Goal: Task Accomplishment & Management: Manage account settings

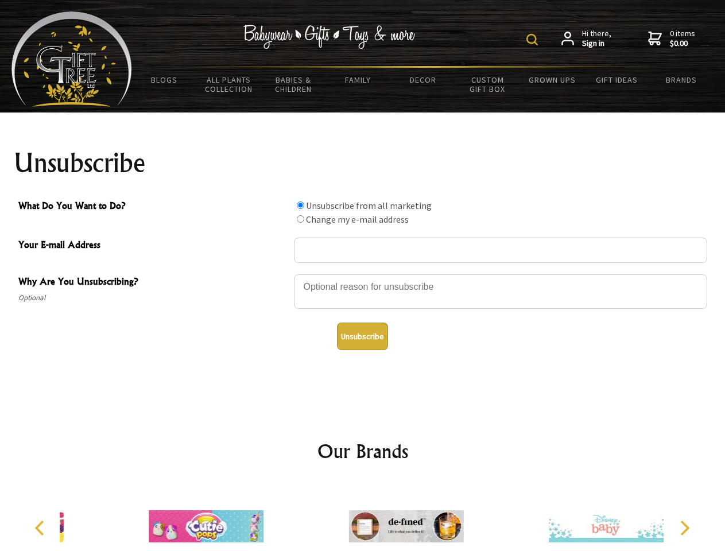
click at [534, 40] on img at bounding box center [531, 39] width 11 height 11
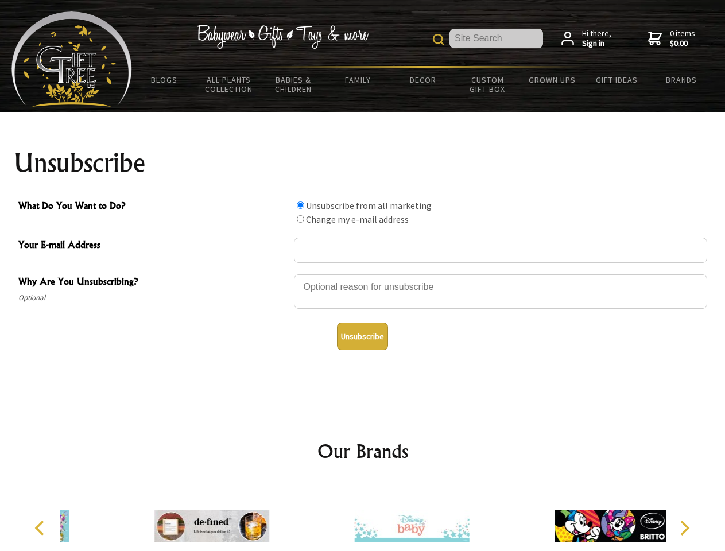
click at [363, 274] on div at bounding box center [500, 293] width 413 height 40
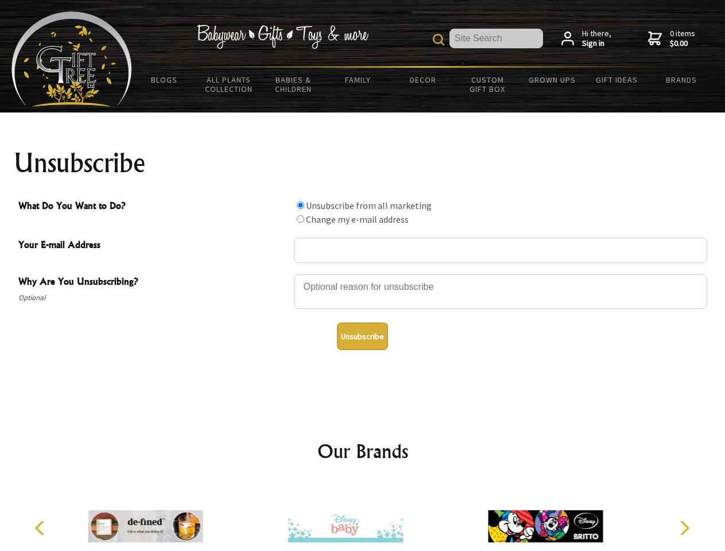
click at [300, 205] on input "What Do You Want to Do?" at bounding box center [300, 204] width 7 height 7
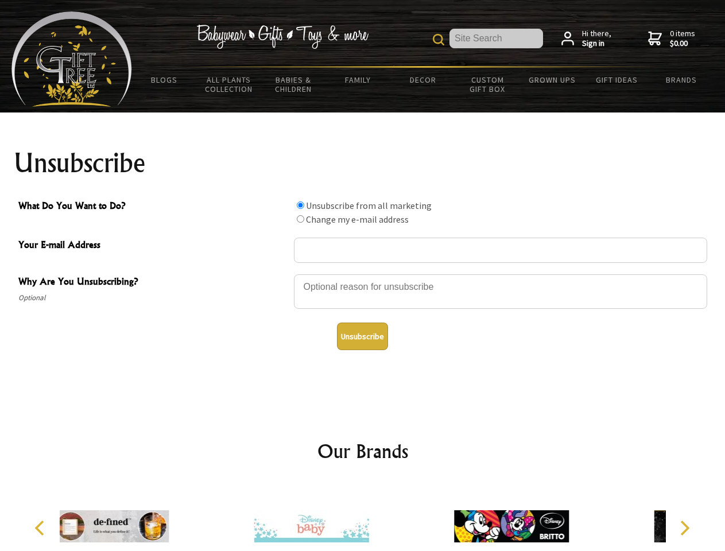
click at [300, 219] on input "What Do You Want to Do?" at bounding box center [300, 218] width 7 height 7
radio input "true"
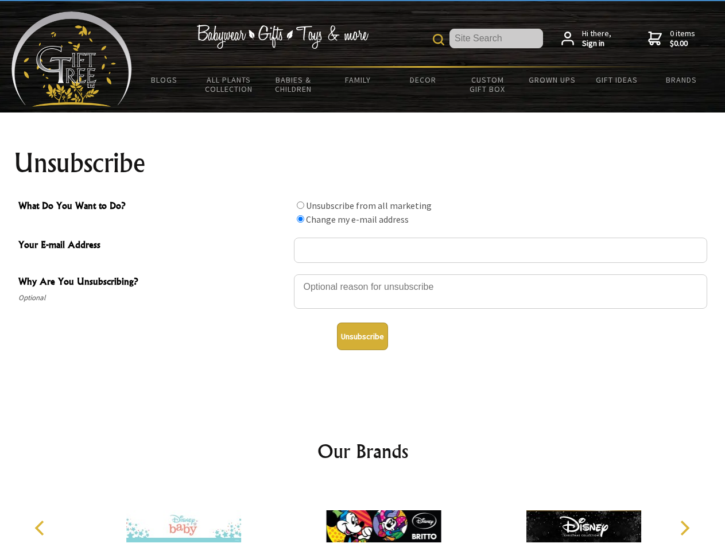
click at [362, 336] on button "Unsubscribe" at bounding box center [362, 336] width 51 height 28
click at [41, 528] on icon "Previous" at bounding box center [40, 527] width 15 height 15
click at [684, 528] on icon "Next" at bounding box center [683, 527] width 15 height 15
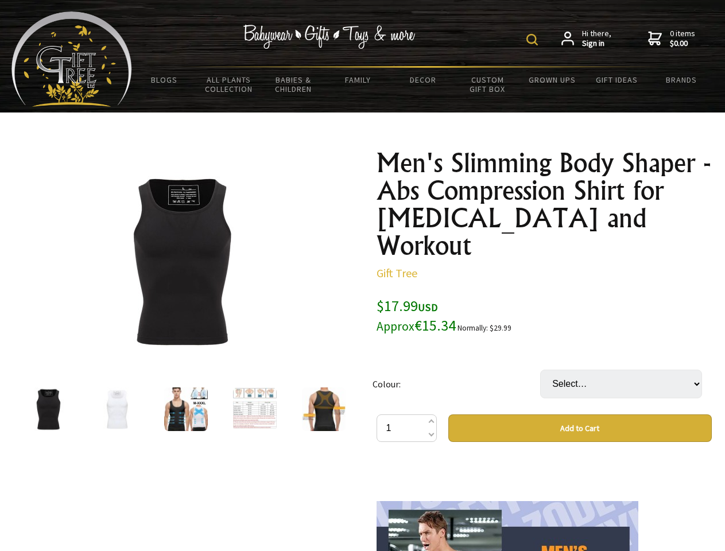
click at [534, 40] on img at bounding box center [531, 39] width 11 height 11
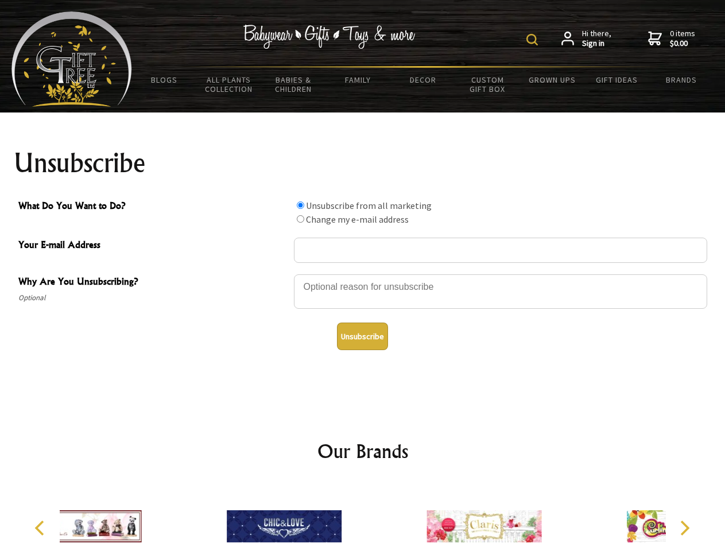
click at [534, 40] on img at bounding box center [531, 39] width 11 height 11
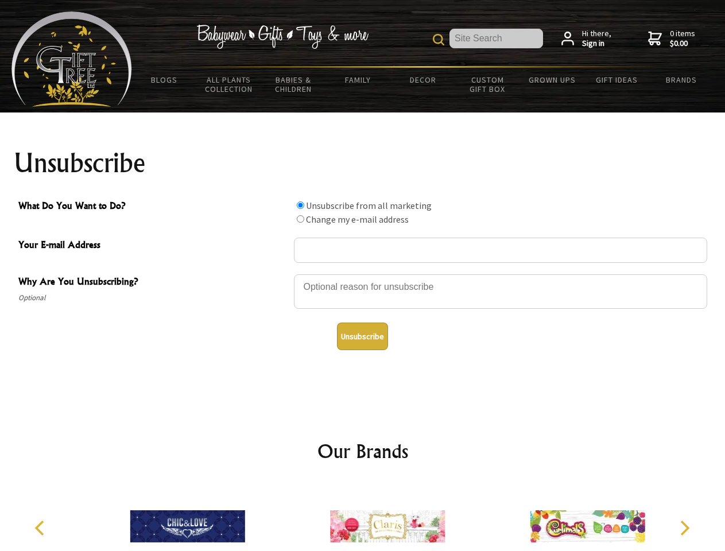
click at [363, 274] on div at bounding box center [500, 293] width 413 height 40
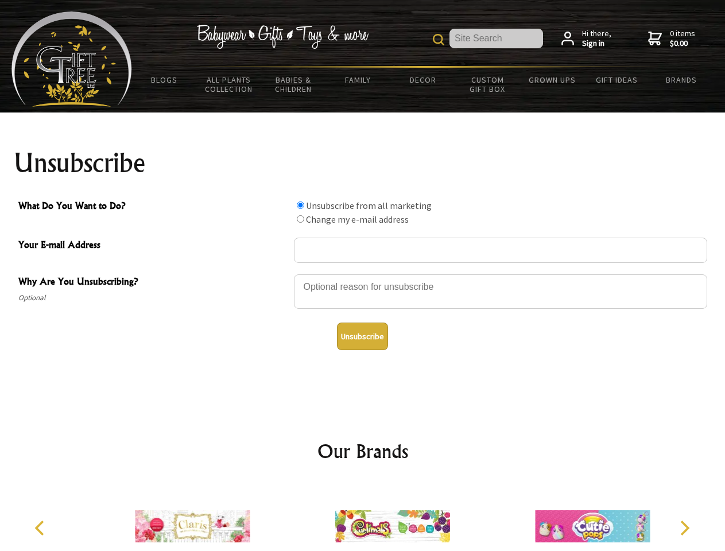
click at [300, 205] on input "What Do You Want to Do?" at bounding box center [300, 204] width 7 height 7
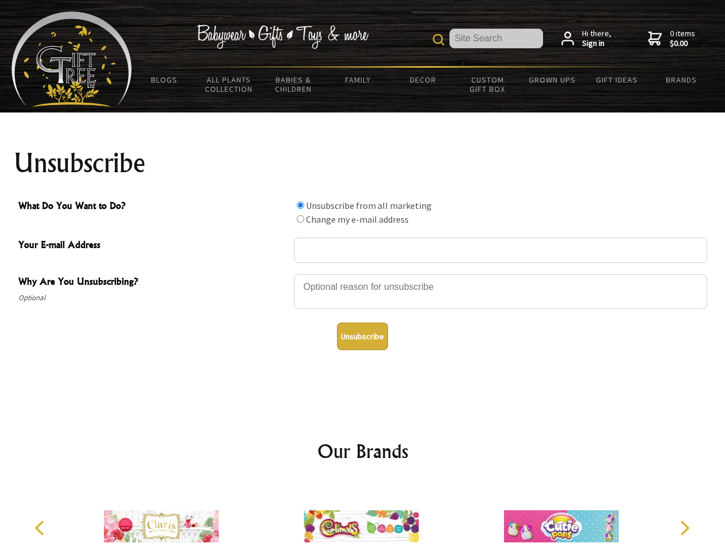
click at [300, 219] on input "What Do You Want to Do?" at bounding box center [300, 218] width 7 height 7
radio input "true"
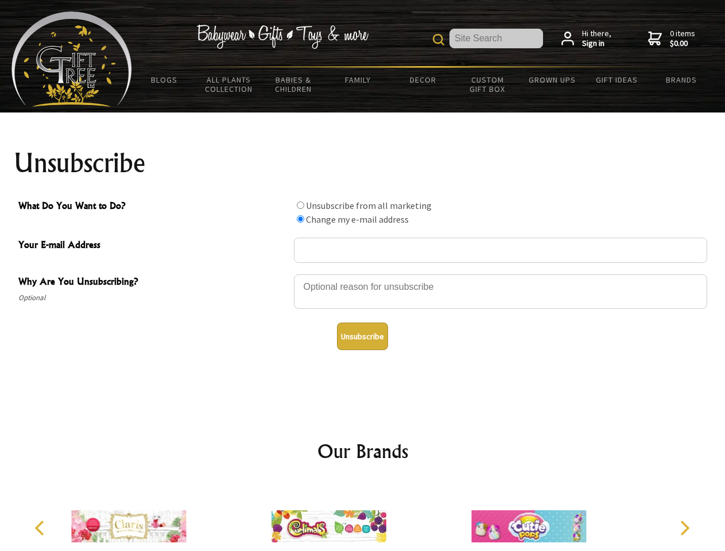
click at [362, 336] on button "Unsubscribe" at bounding box center [362, 336] width 51 height 28
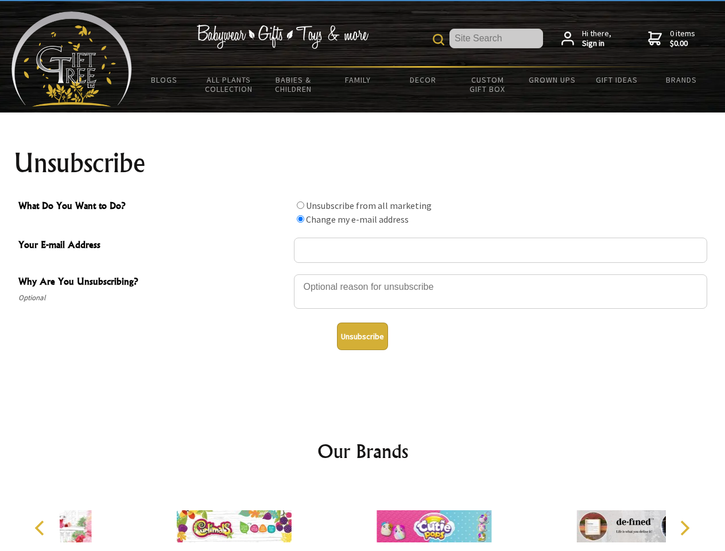
click at [41, 528] on icon "Previous" at bounding box center [40, 527] width 15 height 15
click at [684, 528] on icon "Next" at bounding box center [683, 527] width 15 height 15
